Goal: Information Seeking & Learning: Learn about a topic

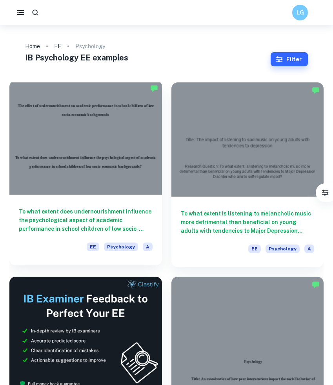
click at [121, 223] on h6 "To what extent does undernourishment influence the psychological aspect of acad…" at bounding box center [86, 220] width 134 height 26
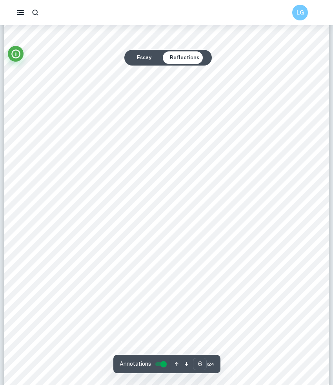
scroll to position [2445, 0]
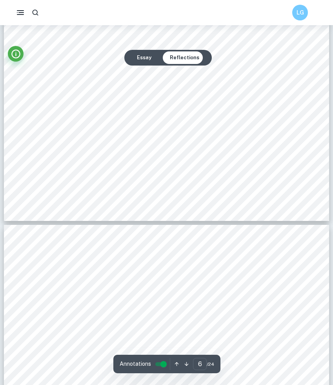
type input "7"
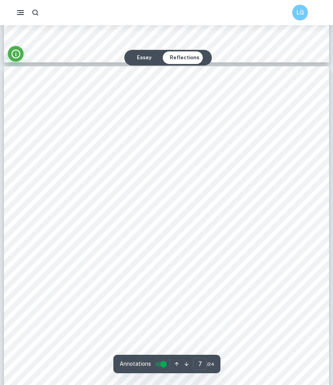
scroll to position [2871, 0]
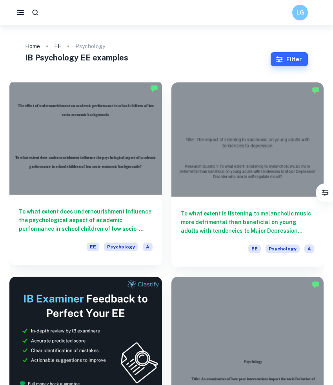
click at [113, 209] on h6 "To what extent does undernourishment influence the psychological aspect of acad…" at bounding box center [86, 220] width 134 height 26
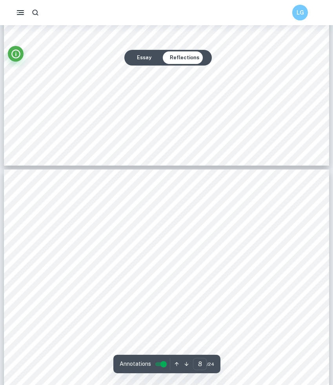
scroll to position [3228, 0]
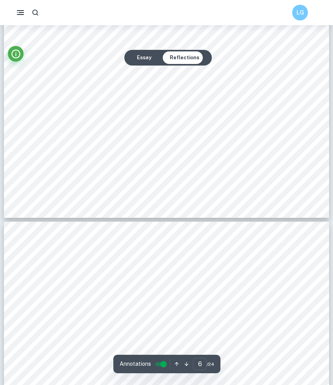
type input "7"
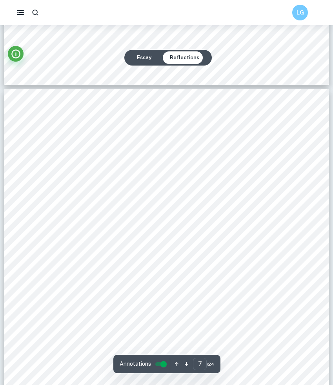
scroll to position [2878, 0]
